Goal: Obtain resource: Obtain resource

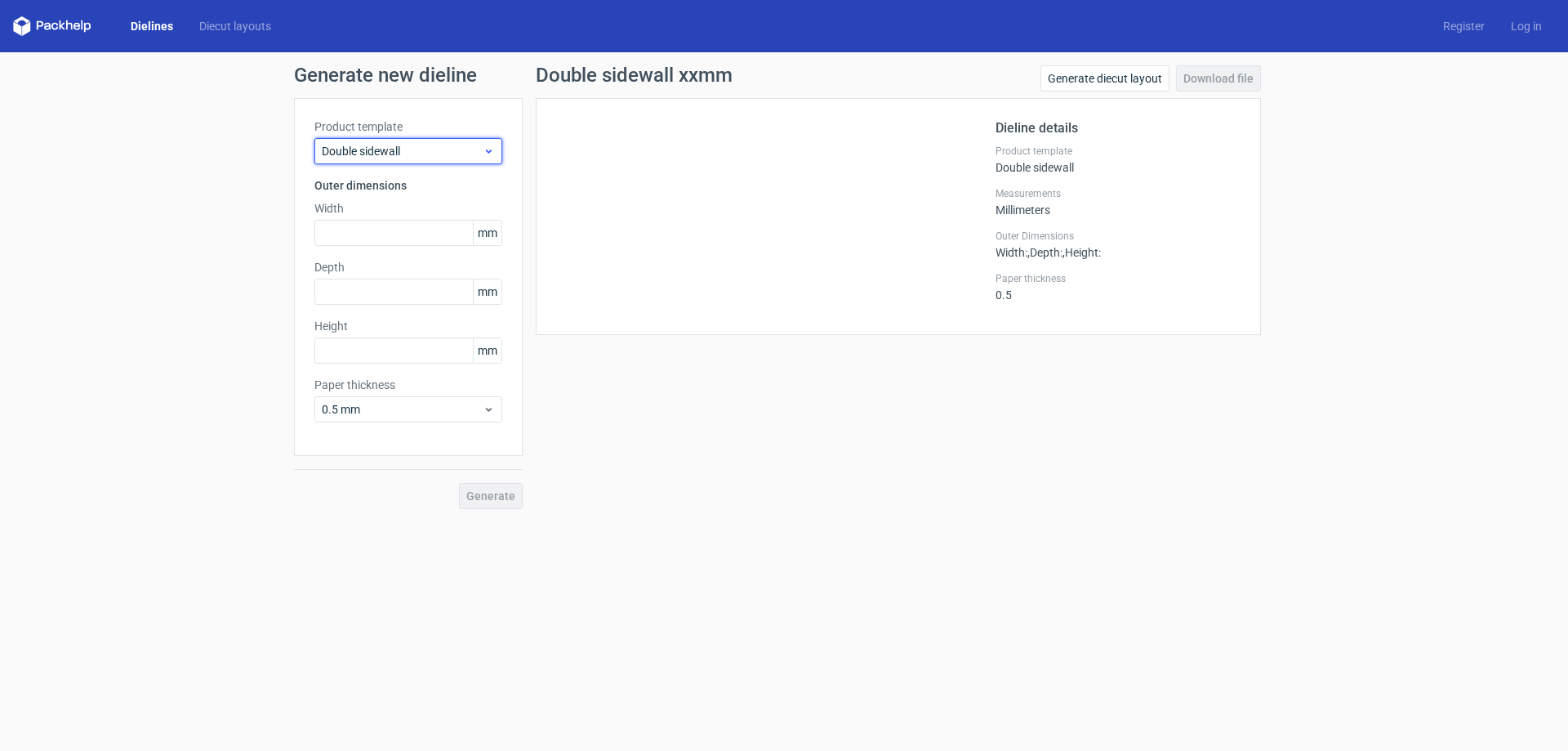
click at [394, 152] on span "Double sidewall" at bounding box center [402, 150] width 161 height 17
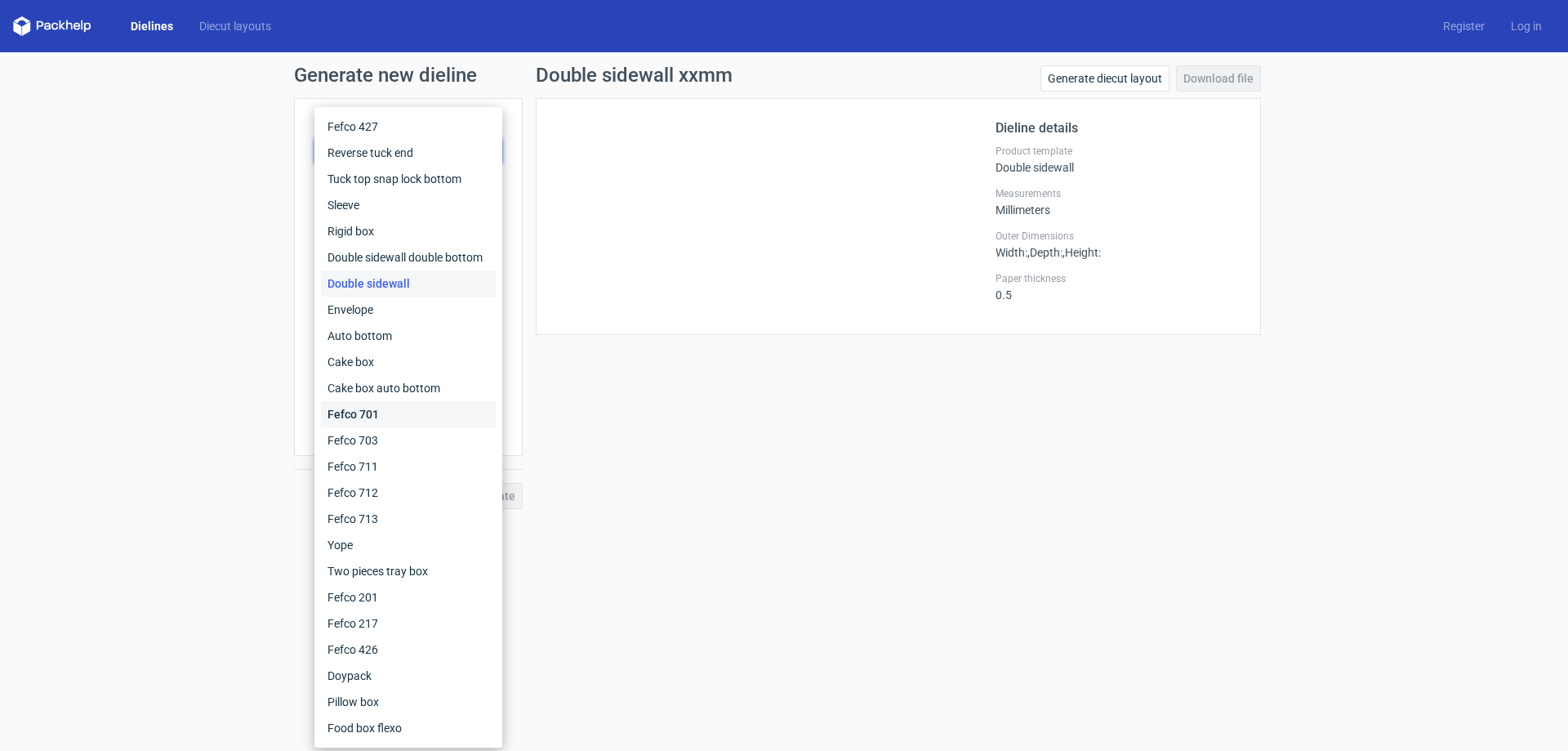
click at [386, 418] on div "Fefco 701" at bounding box center [408, 414] width 175 height 26
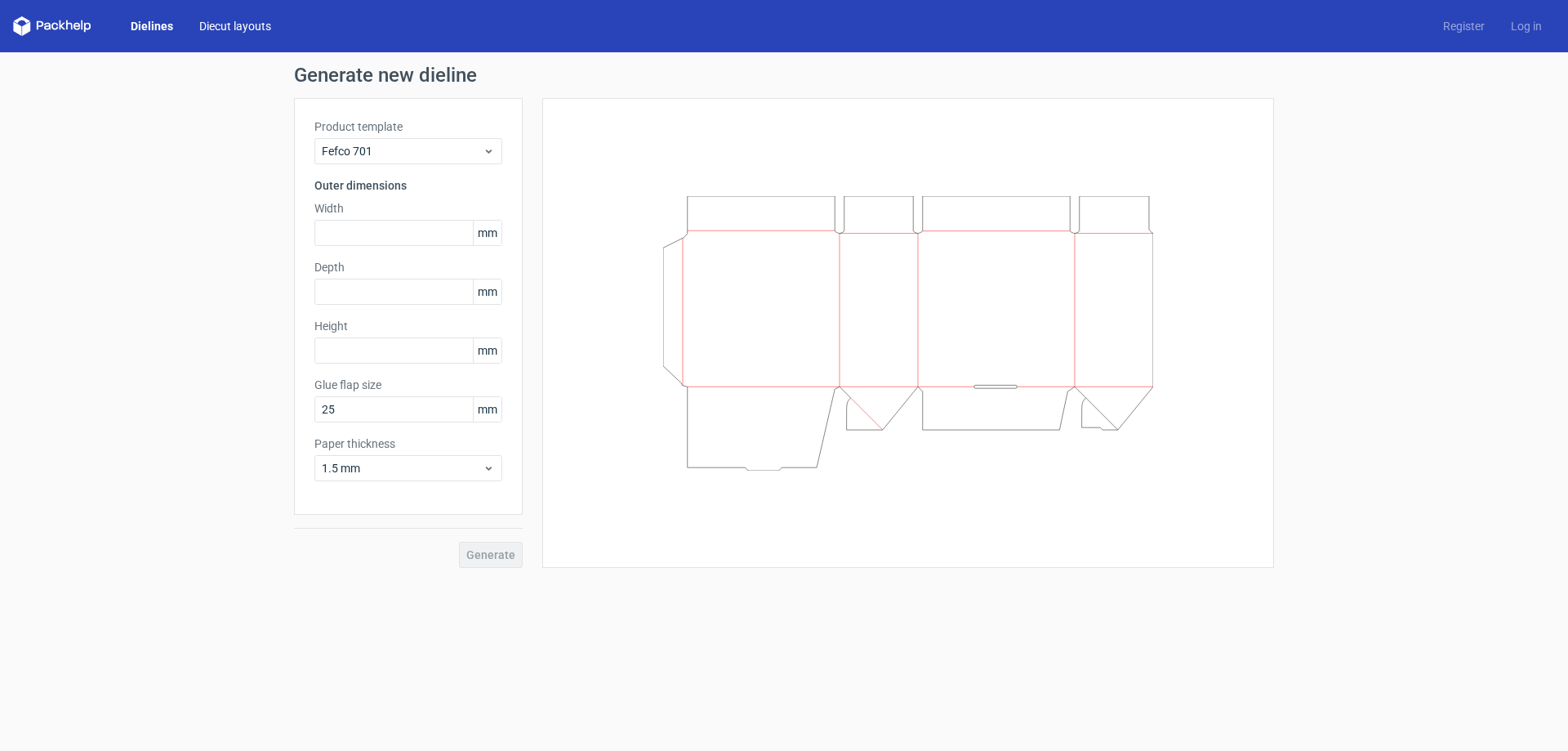
click at [218, 20] on link "Diecut layouts" at bounding box center [235, 26] width 98 height 17
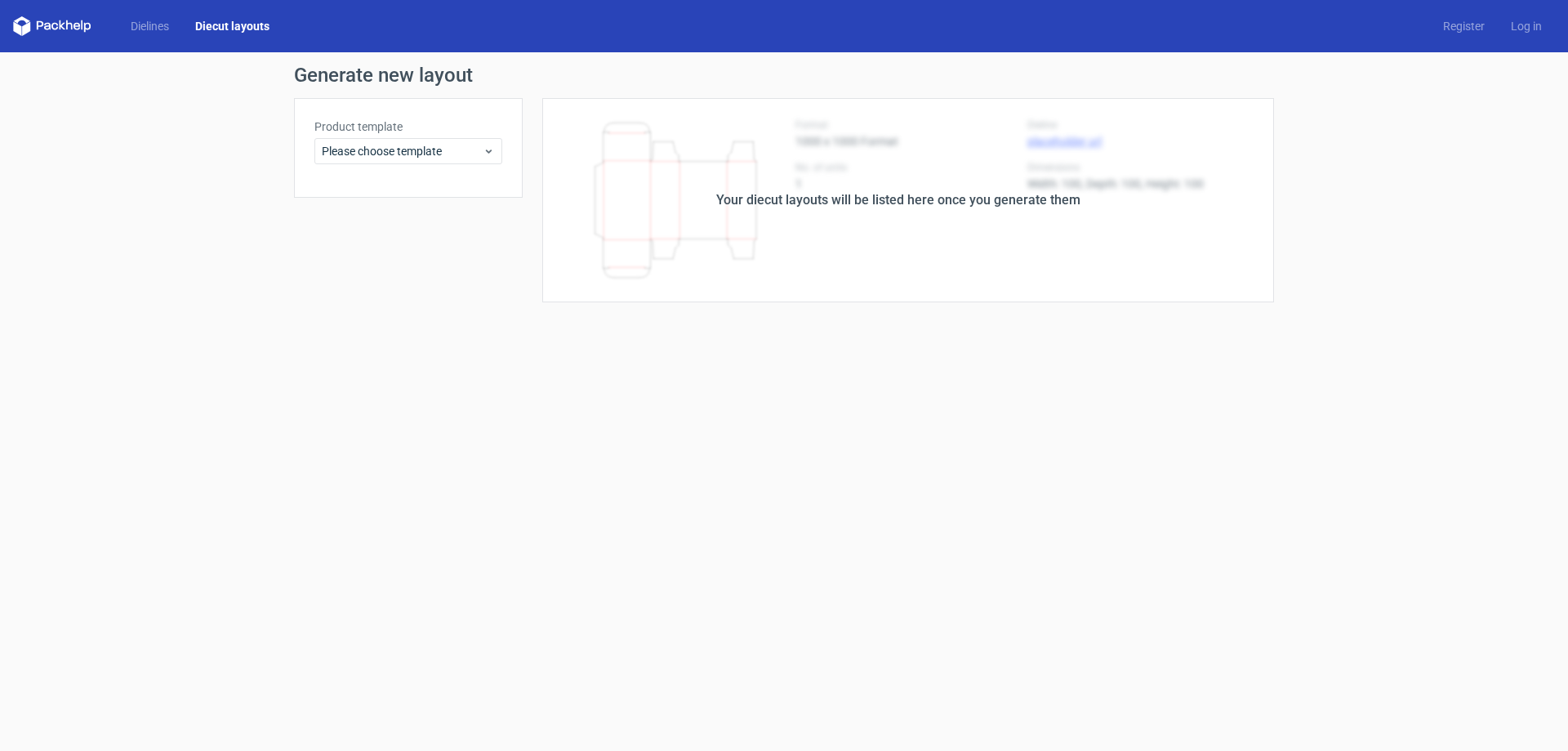
click at [67, 25] on icon at bounding box center [70, 24] width 7 height 10
click at [156, 25] on link "Dielines" at bounding box center [149, 26] width 64 height 17
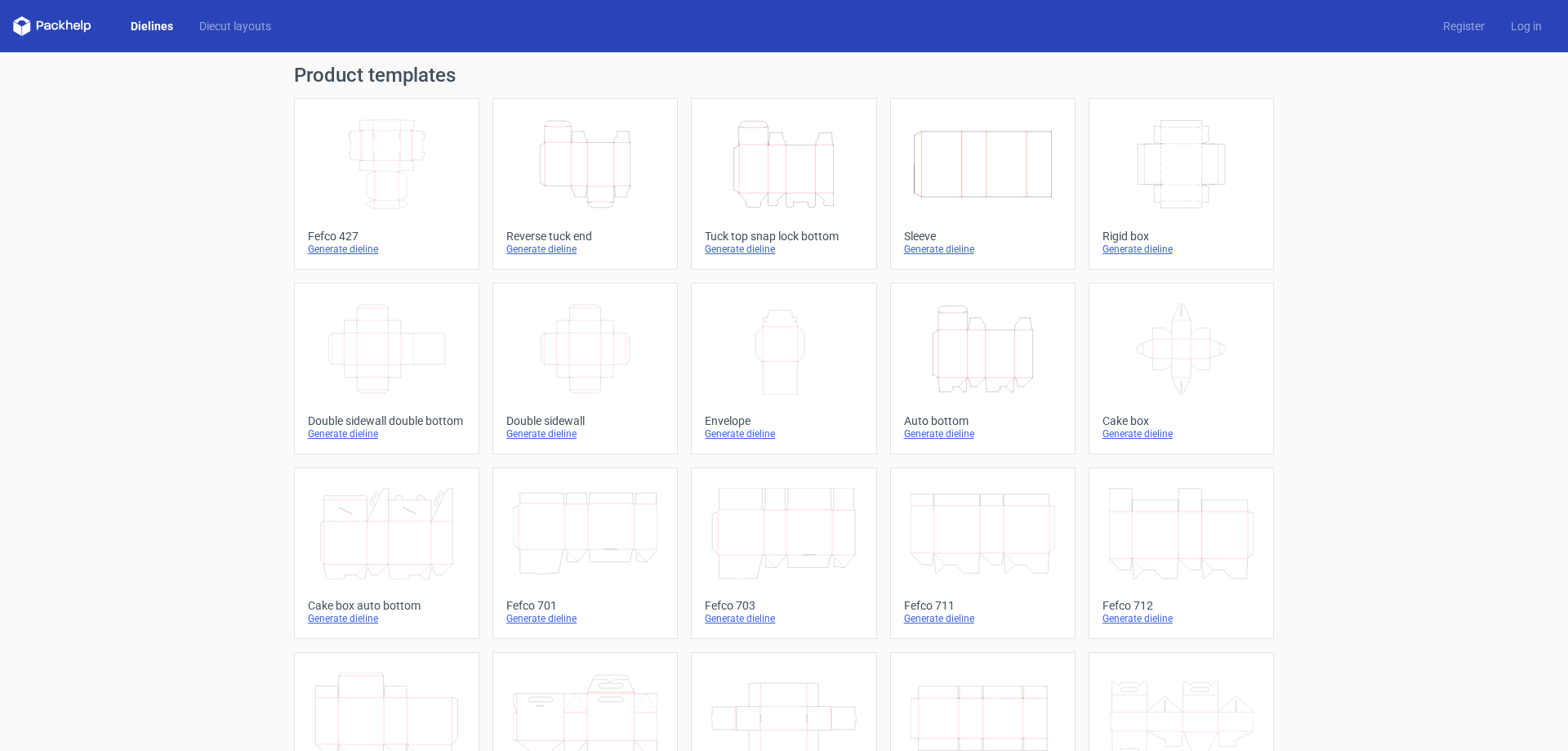
click at [359, 142] on icon "Width Depth Height" at bounding box center [387, 163] width 144 height 91
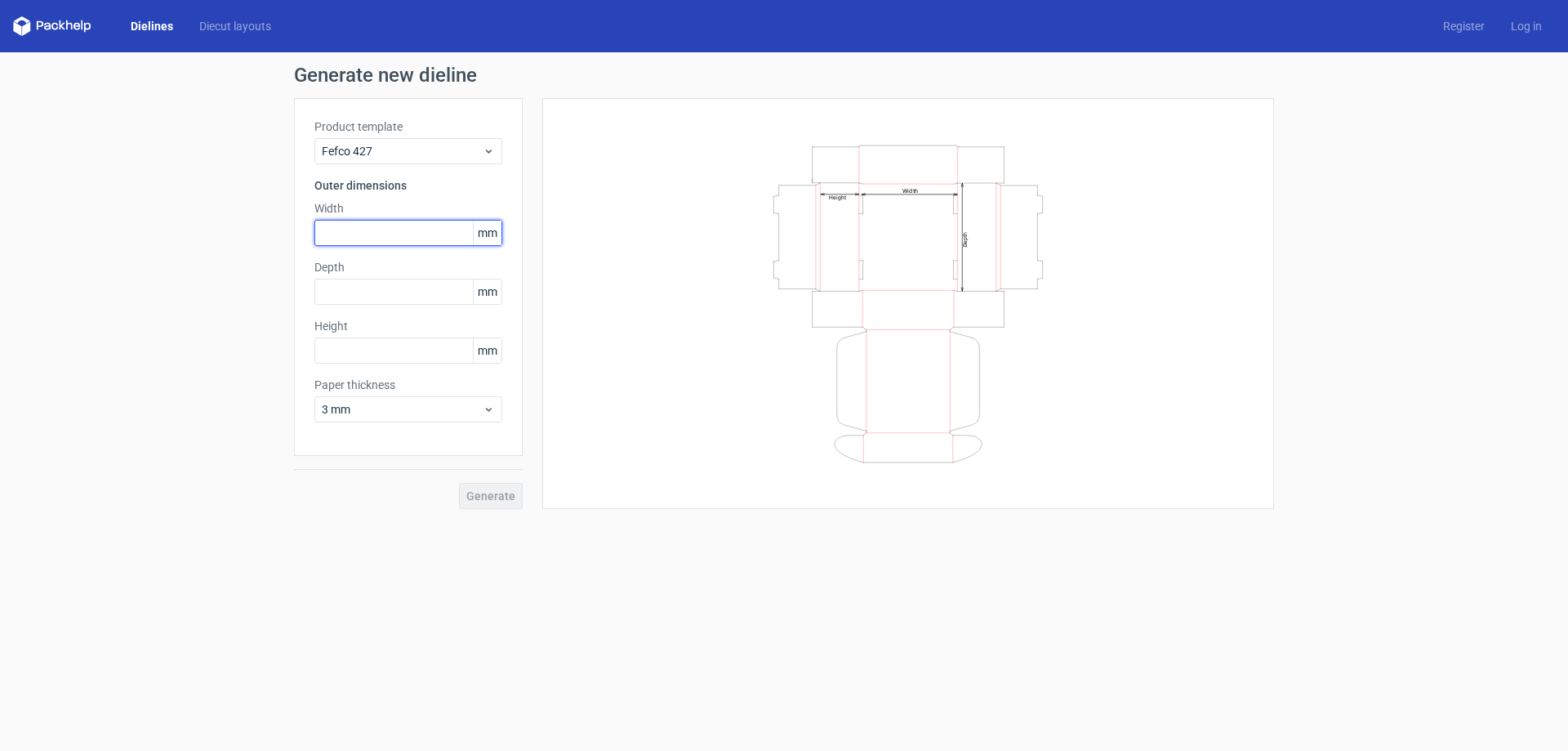
click at [373, 230] on input "text" at bounding box center [409, 233] width 188 height 26
type input "371"
type input "219"
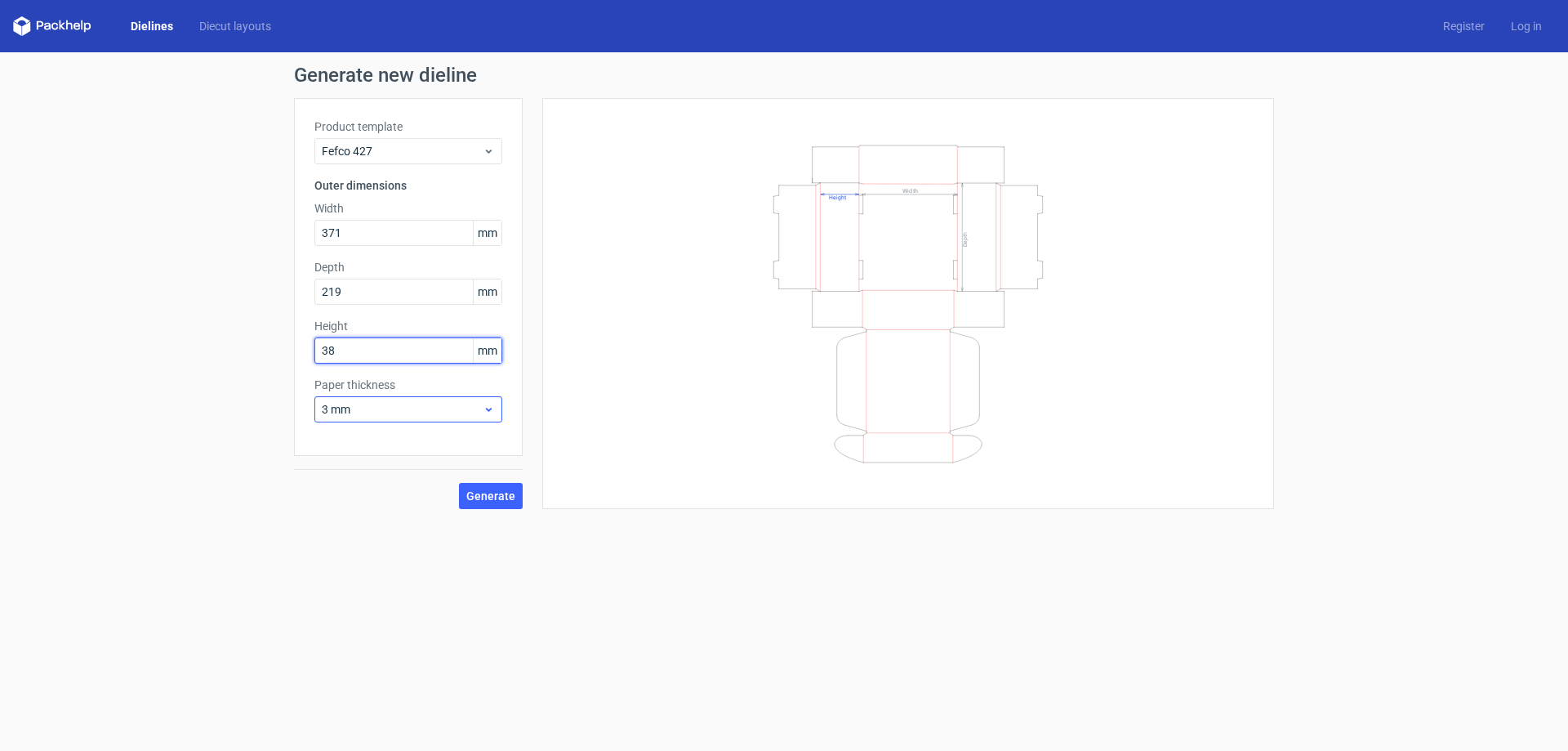
type input "38"
click at [382, 403] on span "3 mm" at bounding box center [402, 409] width 161 height 17
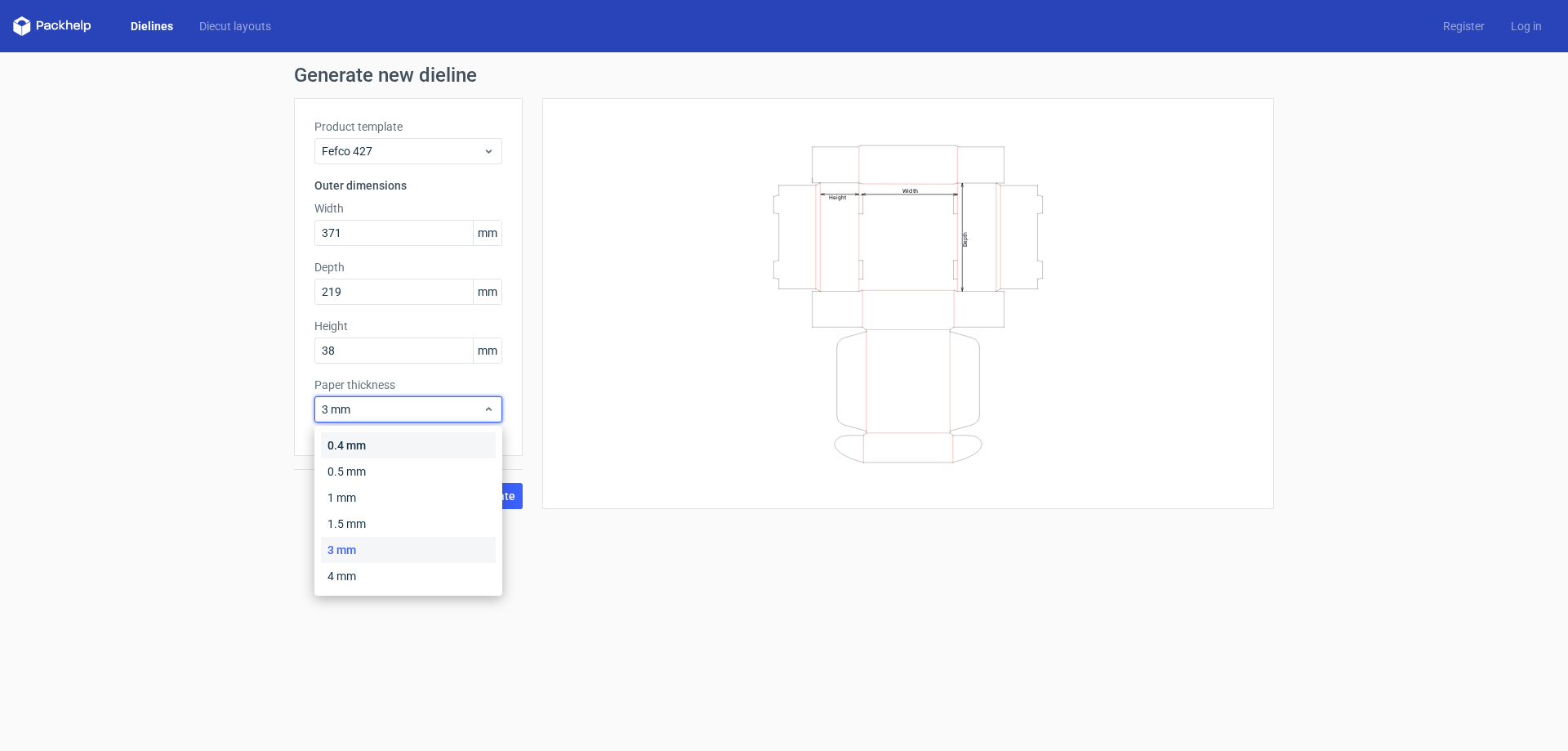
click at [372, 442] on div "0.4 mm" at bounding box center [408, 445] width 175 height 26
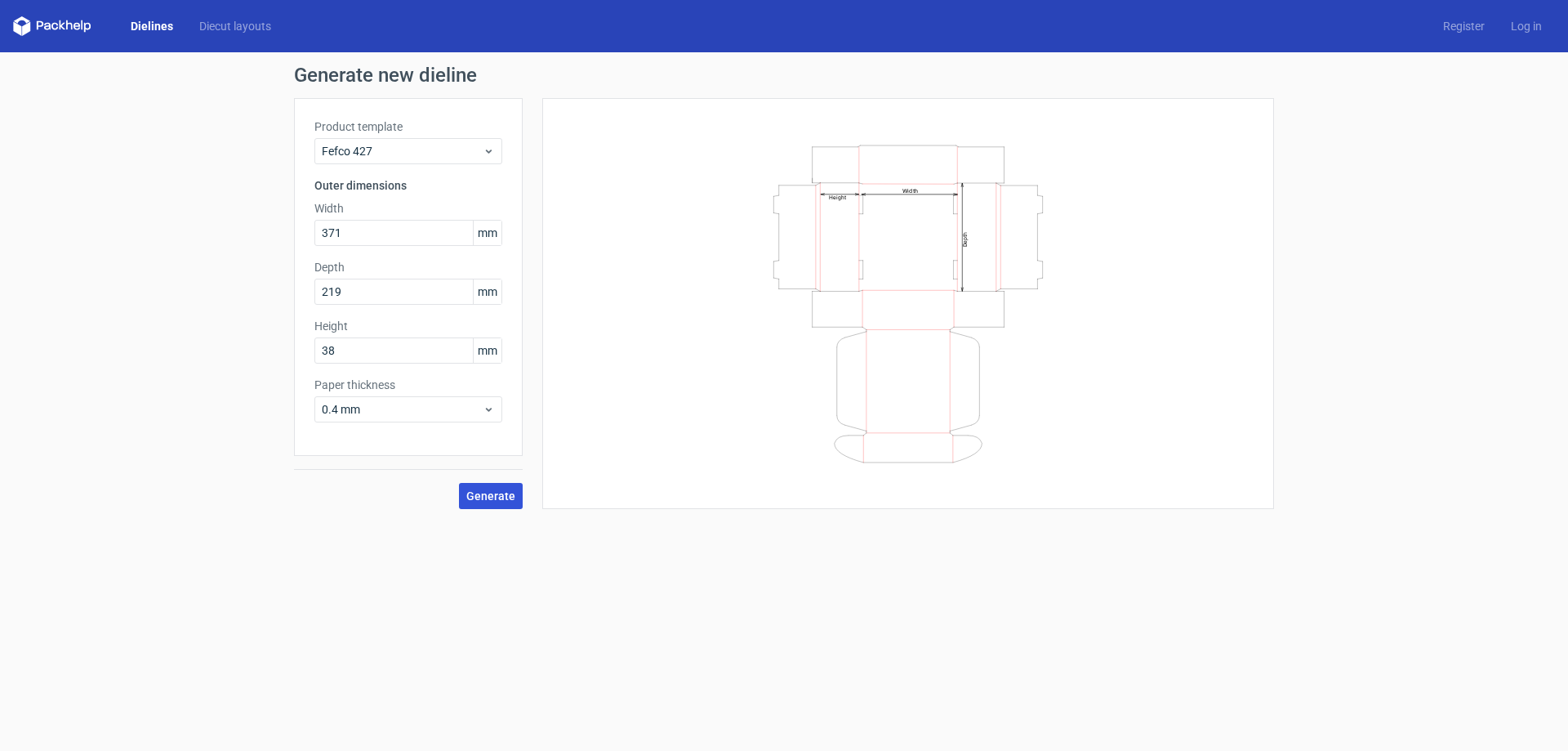
click at [479, 490] on span "Generate" at bounding box center [491, 495] width 49 height 11
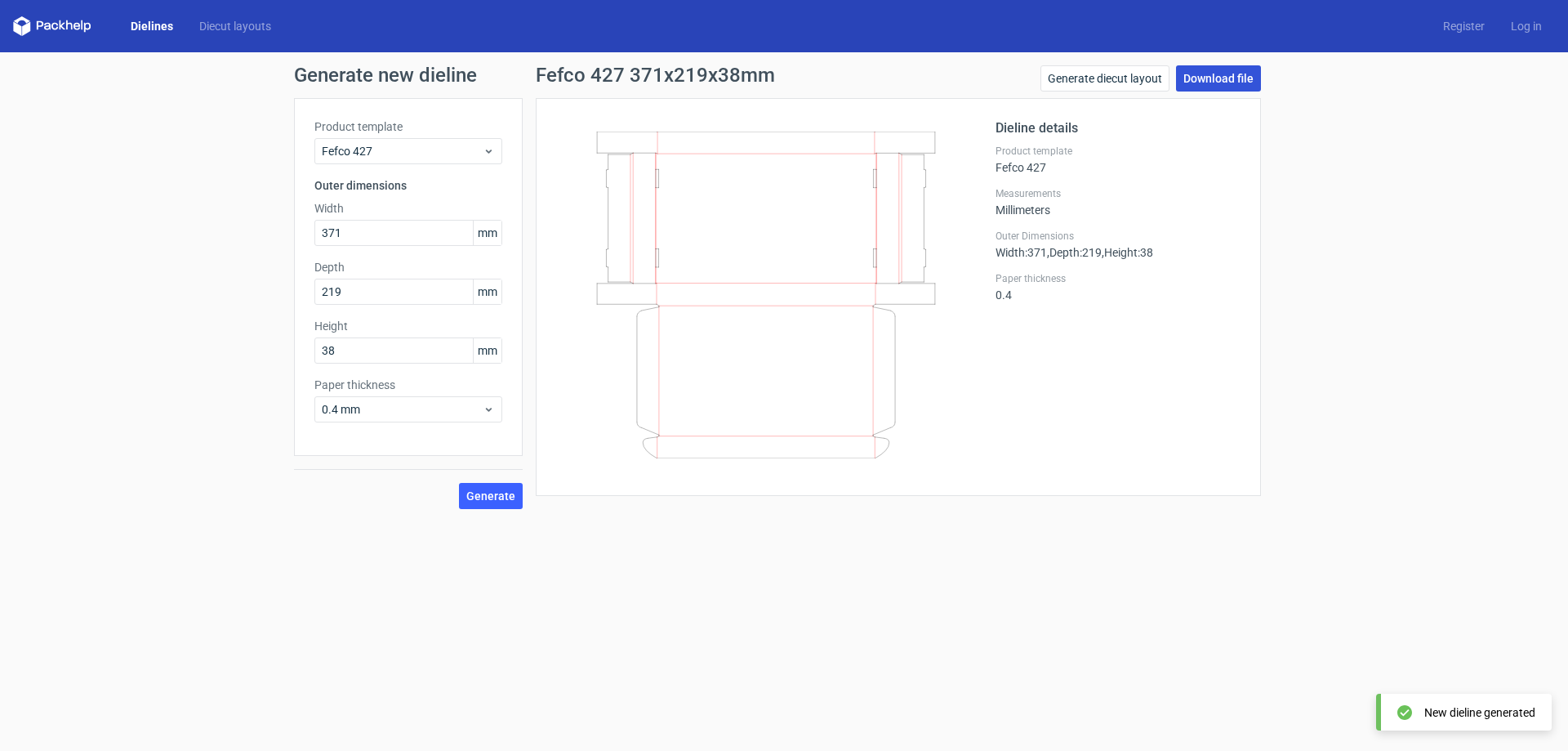
click at [1238, 88] on link "Download file" at bounding box center [1219, 78] width 85 height 26
click at [81, 26] on icon at bounding box center [52, 26] width 78 height 20
click at [142, 27] on link "Dielines" at bounding box center [151, 26] width 69 height 17
